Goal: Task Accomplishment & Management: Manage account settings

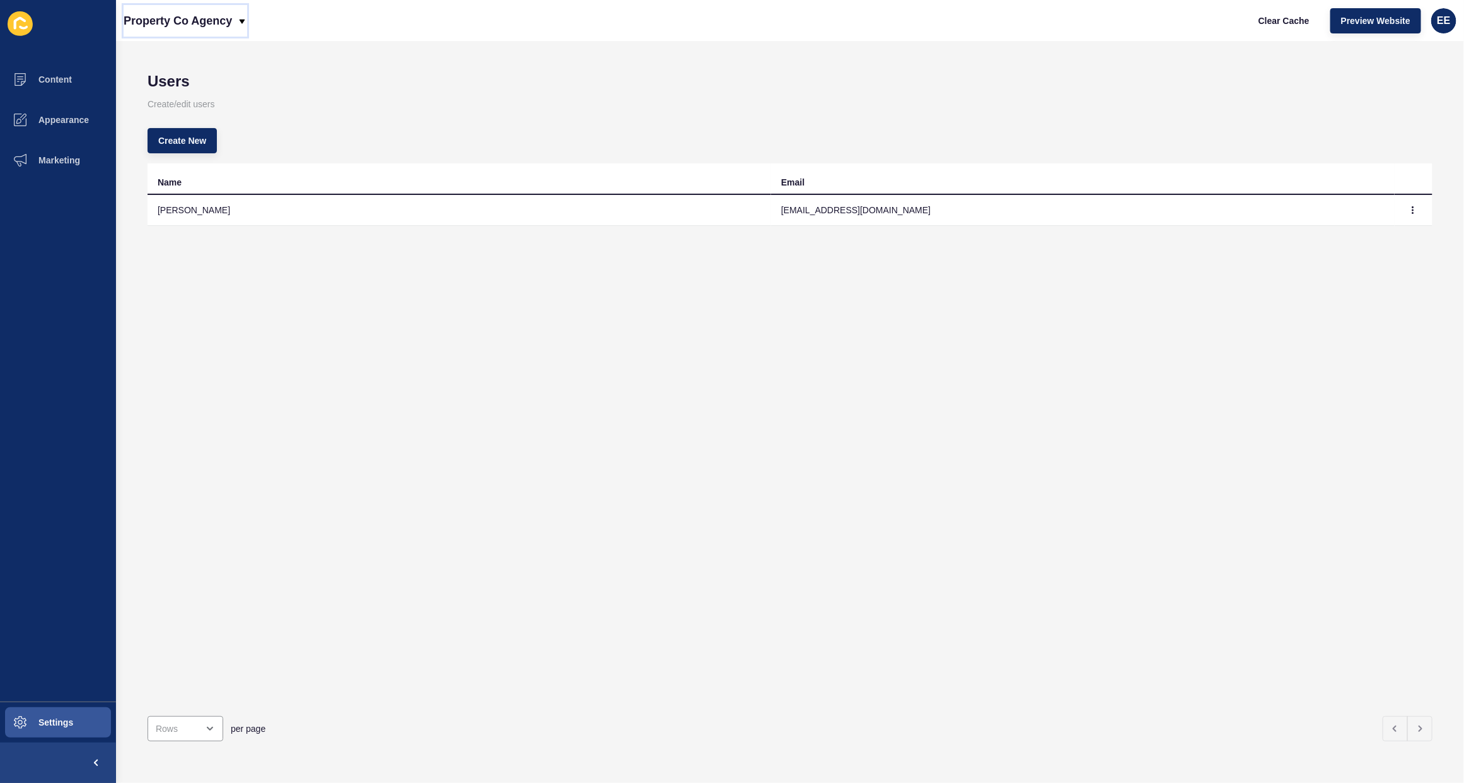
click at [213, 20] on p "Property Co Agency" at bounding box center [178, 21] width 108 height 32
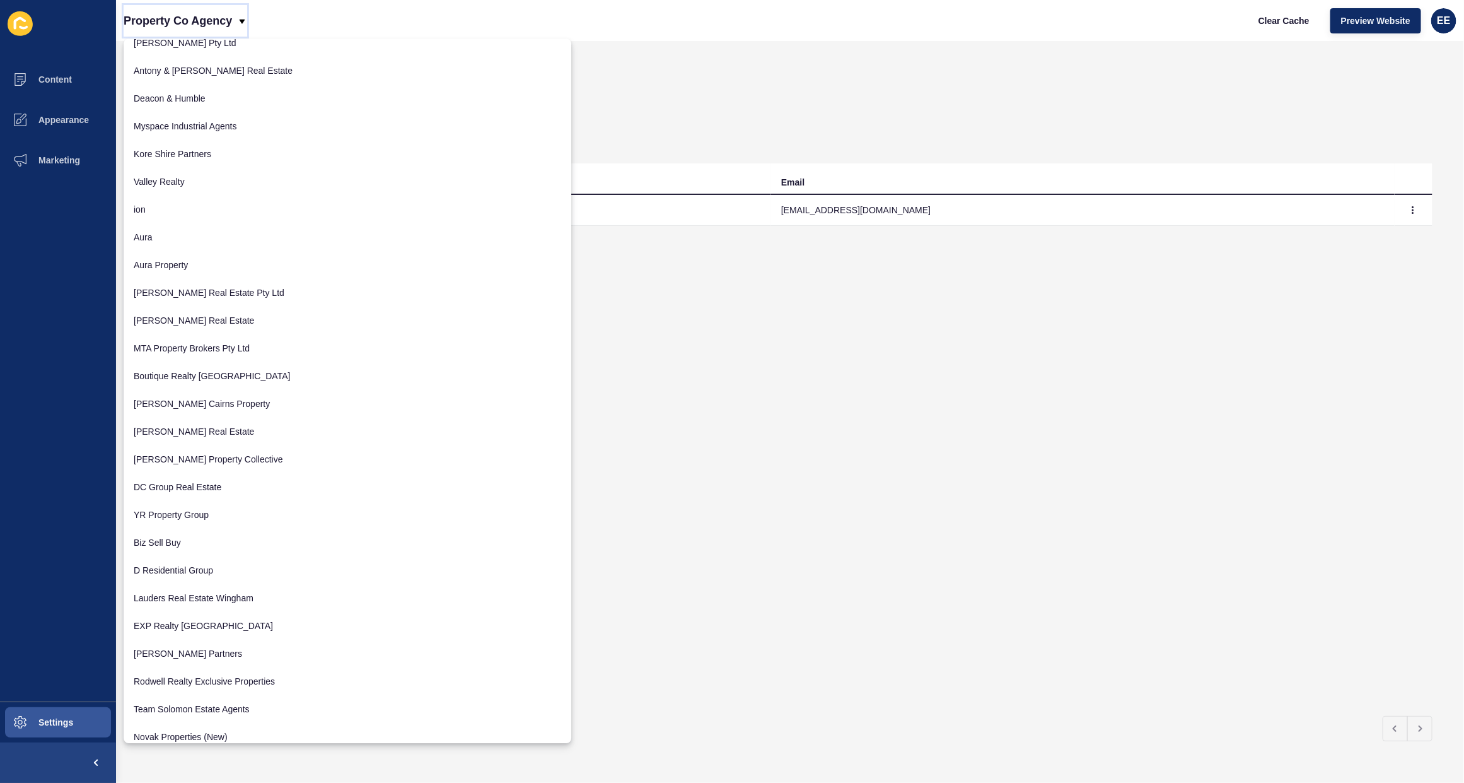
scroll to position [619, 0]
click at [185, 327] on link "[PERSON_NAME] Real Estate" at bounding box center [348, 321] width 448 height 28
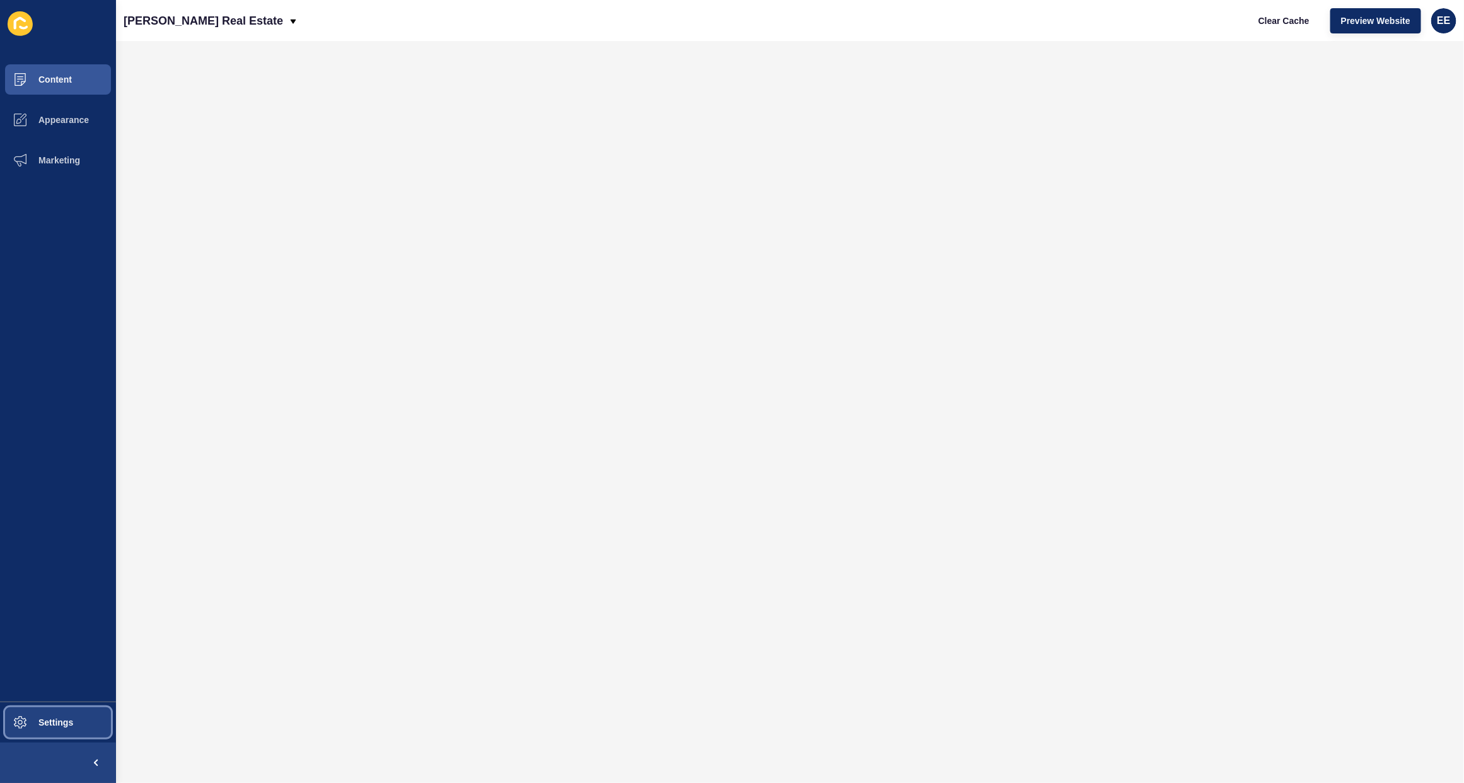
click at [67, 723] on span "Settings" at bounding box center [35, 722] width 75 height 10
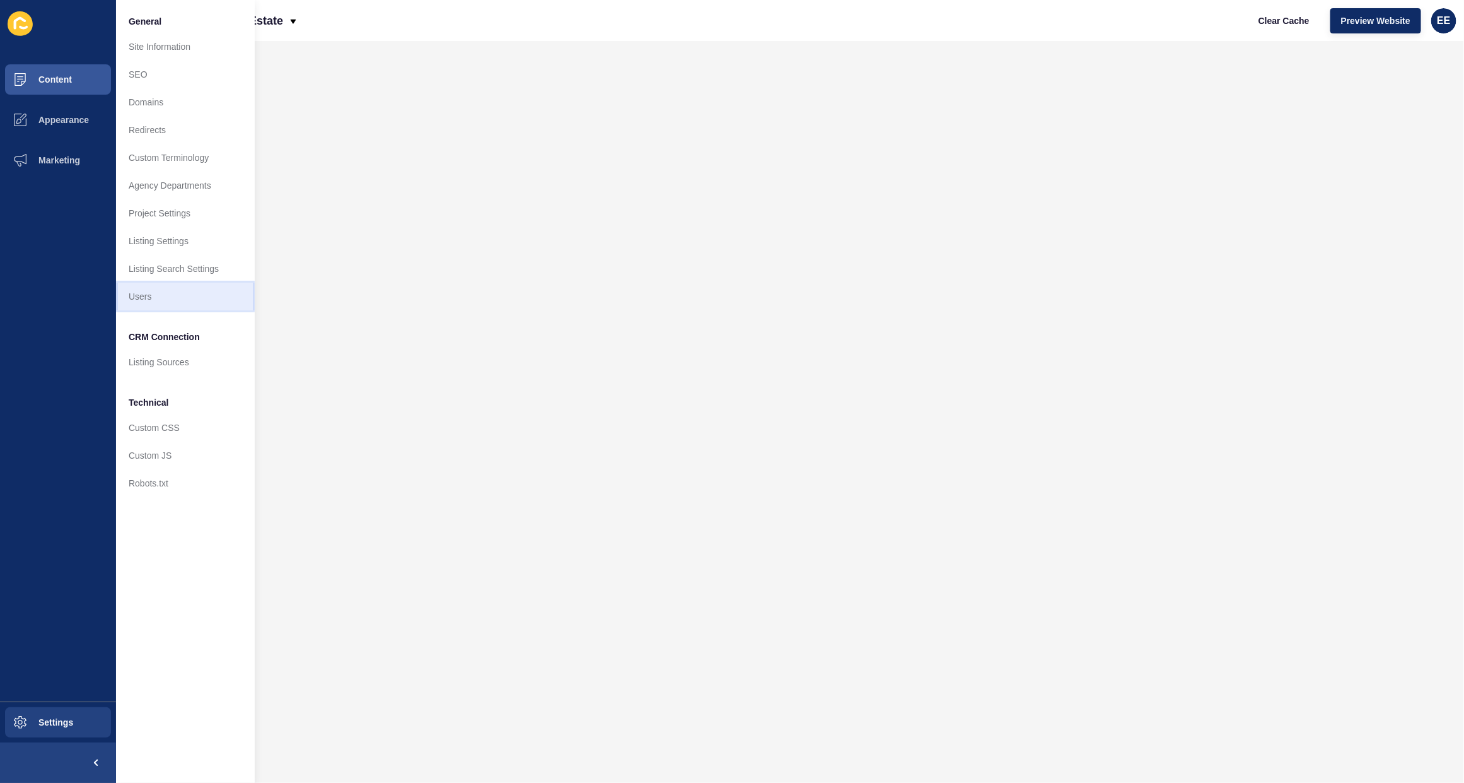
click at [156, 307] on link "Users" at bounding box center [185, 297] width 139 height 28
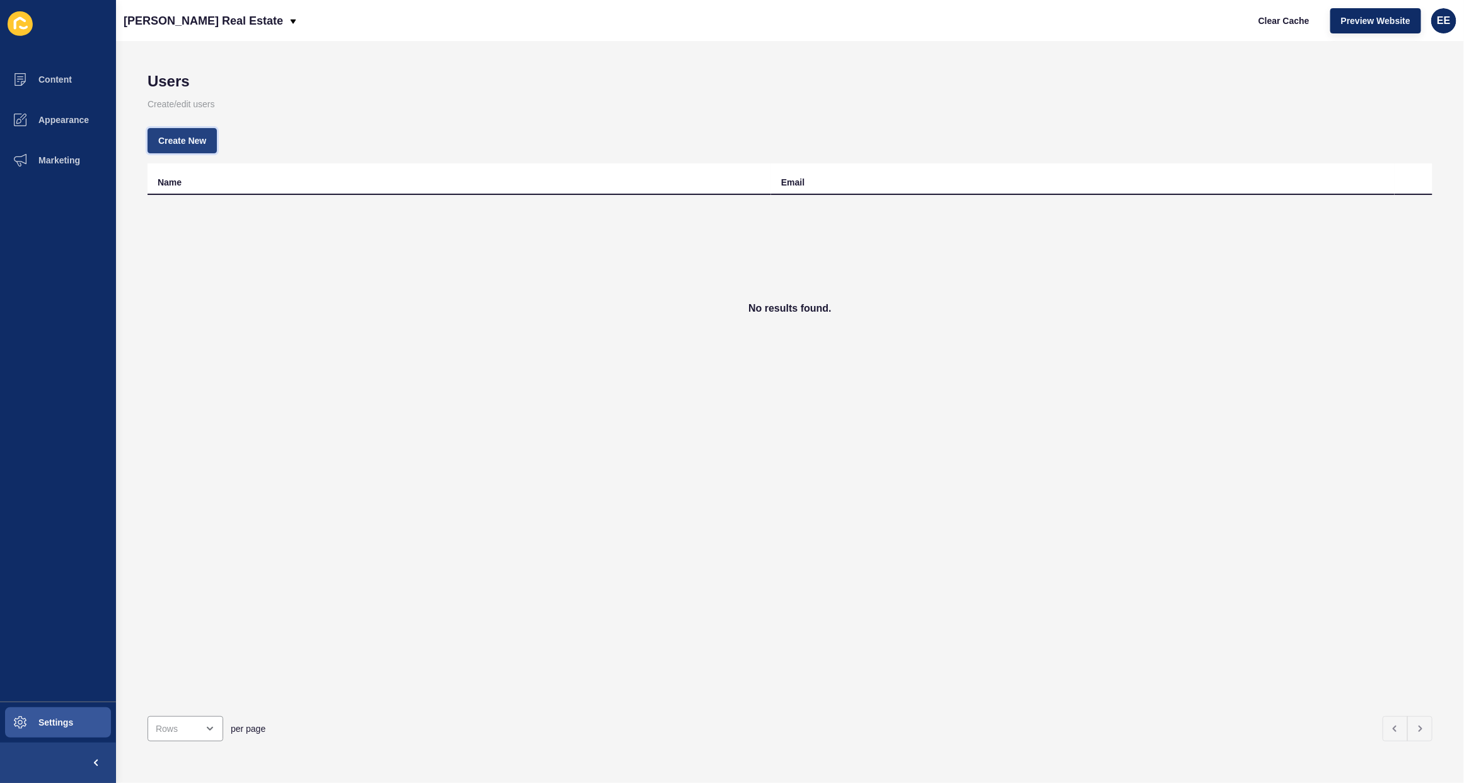
click at [186, 142] on span "Create New" at bounding box center [182, 140] width 48 height 13
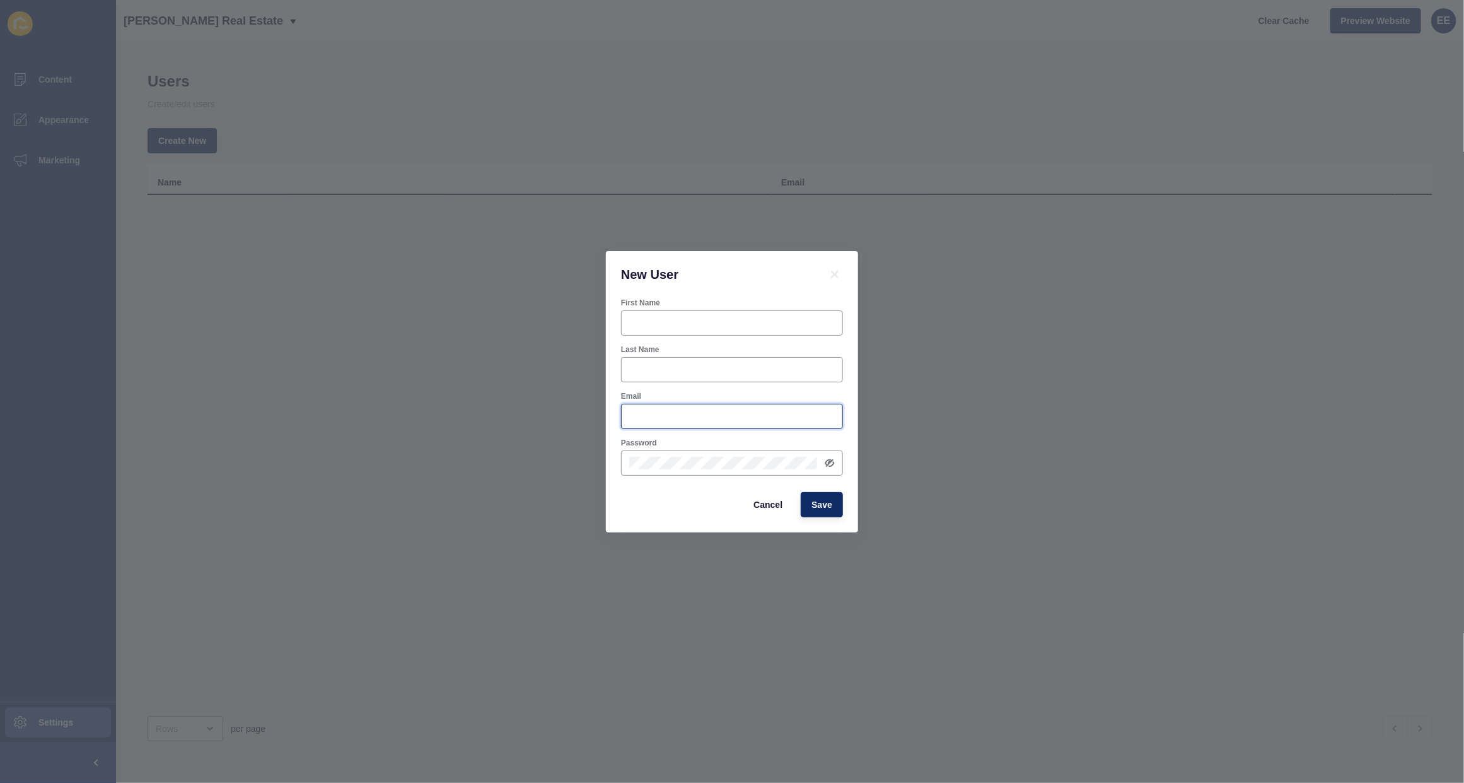
type input "[PERSON_NAME][EMAIL_ADDRESS][PERSON_NAME][DOMAIN_NAME]"
click at [698, 333] on div at bounding box center [732, 322] width 222 height 25
type input "e"
type input "[PERSON_NAME]"
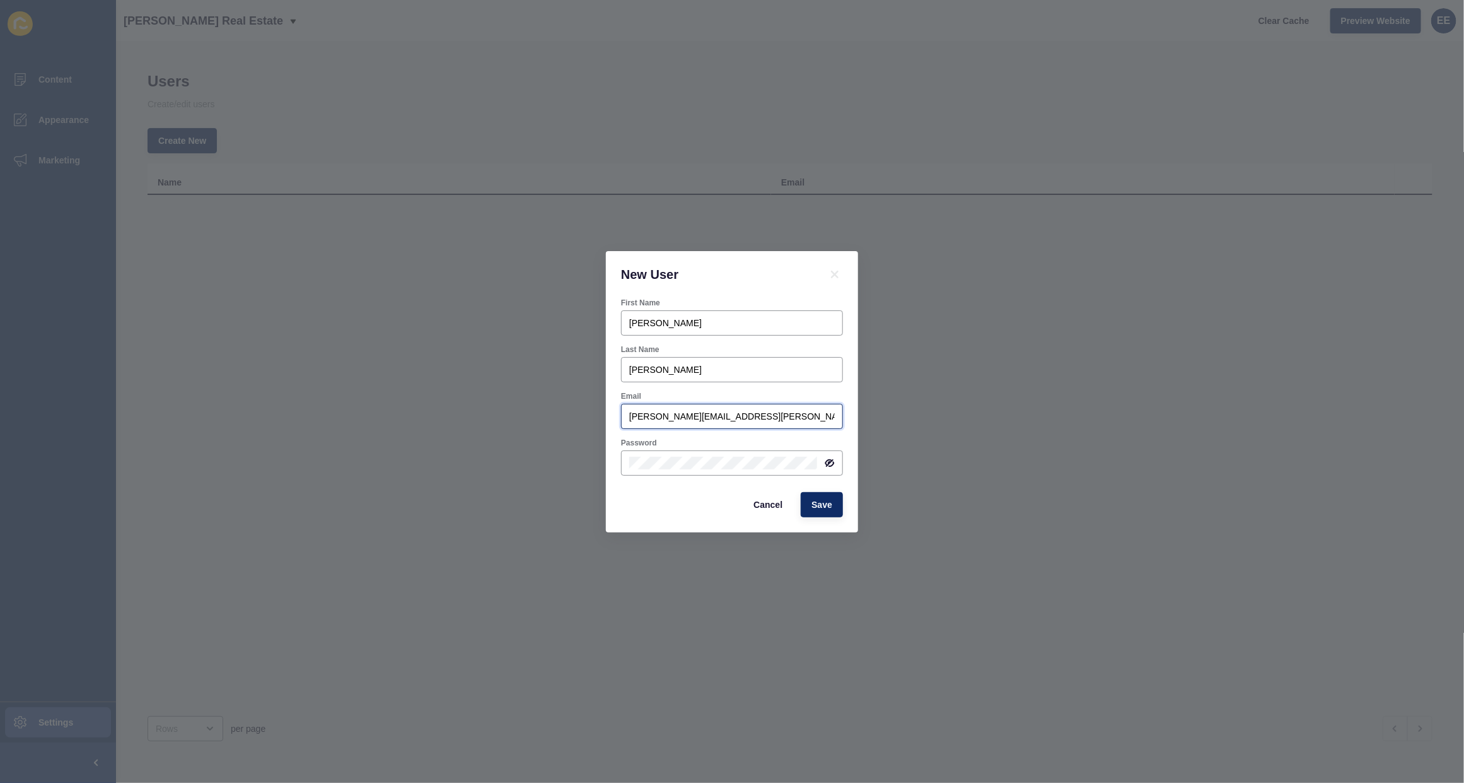
drag, startPoint x: 802, startPoint y: 421, endPoint x: 483, endPoint y: 416, distance: 319.2
click at [486, 418] on div "New User First Name [PERSON_NAME] Last Name [PERSON_NAME] Email [PERSON_NAME][E…" at bounding box center [732, 391] width 1464 height 783
paste input "[EMAIL_ADDRESS][DOMAIN_NAME]"
type input "[EMAIL_ADDRESS][DOMAIN_NAME]"
click at [829, 464] on icon at bounding box center [831, 463] width 8 height 6
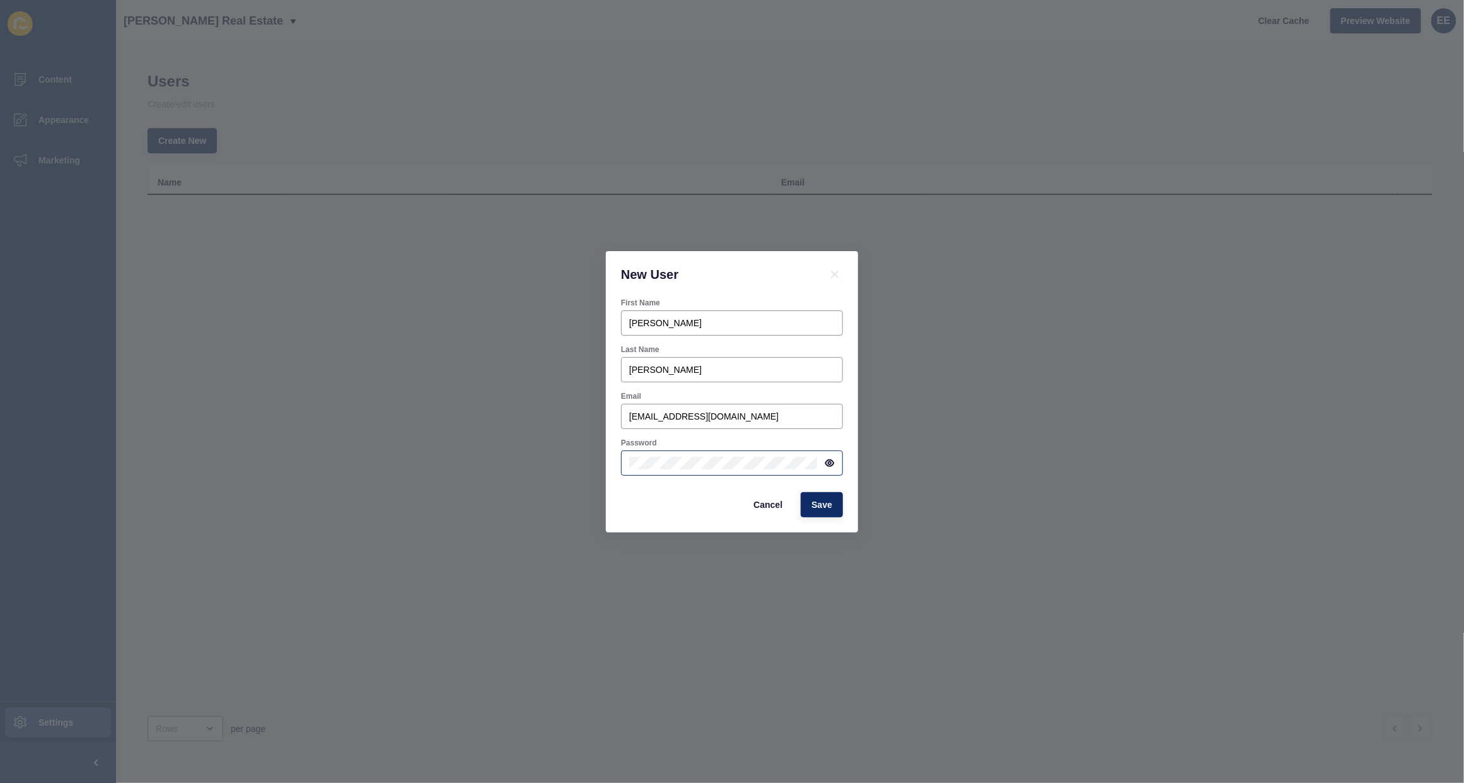
click at [609, 494] on div "First Name [PERSON_NAME] Last Name [PERSON_NAME] [EMAIL_ADDRESS][DOMAIN_NAME] P…" at bounding box center [732, 415] width 252 height 235
click at [827, 503] on span "Save" at bounding box center [822, 504] width 21 height 13
